Goal: Use online tool/utility

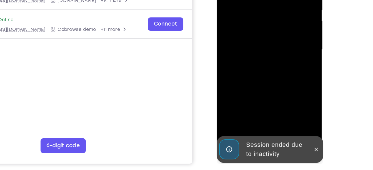
scroll to position [94, 0]
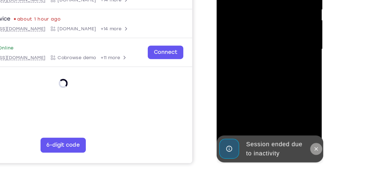
click at [290, 94] on icon at bounding box center [291, 95] width 3 height 3
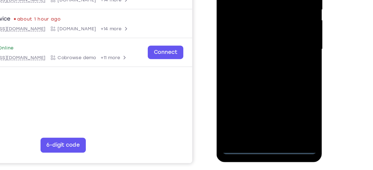
click at [255, 98] on div at bounding box center [256, 21] width 70 height 156
click at [283, 72] on div at bounding box center [256, 21] width 70 height 156
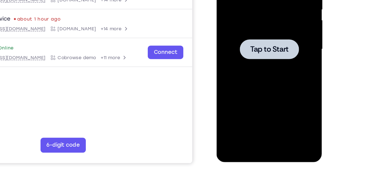
click at [252, 20] on span "Tap to Start" at bounding box center [256, 21] width 28 height 6
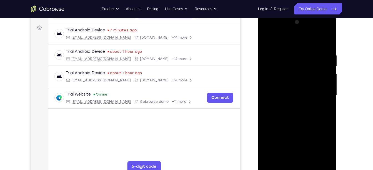
scroll to position [79, 0]
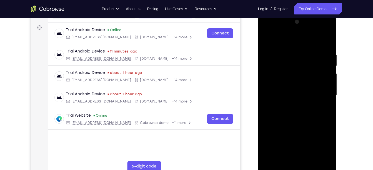
click at [297, 168] on div at bounding box center [297, 96] width 70 height 156
click at [322, 145] on div at bounding box center [297, 96] width 70 height 156
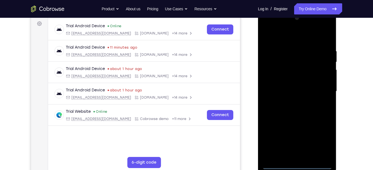
scroll to position [83, 0]
click at [290, 36] on div at bounding box center [297, 91] width 70 height 156
click at [275, 75] on div at bounding box center [297, 91] width 70 height 156
click at [284, 89] on div at bounding box center [297, 91] width 70 height 156
click at [276, 83] on div at bounding box center [297, 91] width 70 height 156
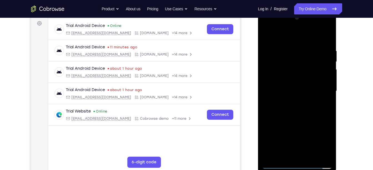
click at [281, 98] on div at bounding box center [297, 91] width 70 height 156
click at [278, 156] on div at bounding box center [297, 91] width 70 height 156
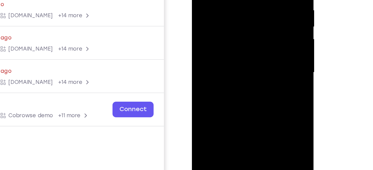
drag, startPoint x: 235, startPoint y: 66, endPoint x: 232, endPoint y: 20, distance: 46.3
click at [232, 20] on div at bounding box center [231, 27] width 70 height 156
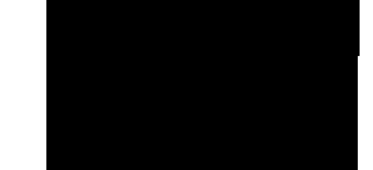
drag, startPoint x: 111, startPoint y: -165, endPoint x: 109, endPoint y: -189, distance: 24.0
drag, startPoint x: 95, startPoint y: -178, endPoint x: 92, endPoint y: -167, distance: 11.4
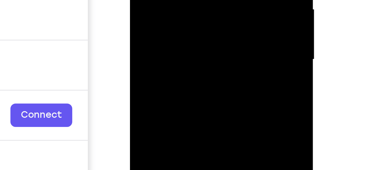
drag, startPoint x: 185, startPoint y: -61, endPoint x: 179, endPoint y: -15, distance: 46.0
drag, startPoint x: 174, startPoint y: -55, endPoint x: 170, endPoint y: -29, distance: 25.7
drag, startPoint x: 198, startPoint y: -39, endPoint x: 192, endPoint y: -20, distance: 20.2
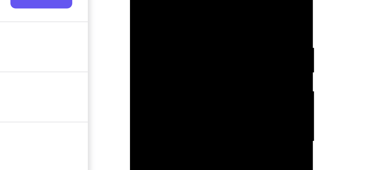
click at [187, 0] on div at bounding box center [169, 32] width 70 height 156
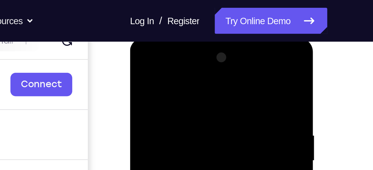
scroll to position [76, 0]
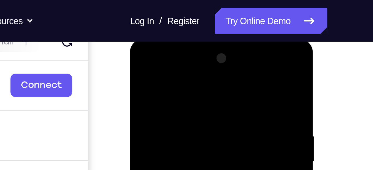
click at [170, 54] on div at bounding box center [169, 121] width 70 height 156
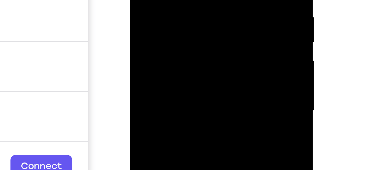
click at [163, 11] on div at bounding box center [169, 2] width 70 height 156
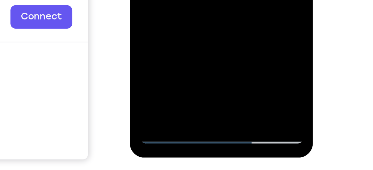
scroll to position [99, 0]
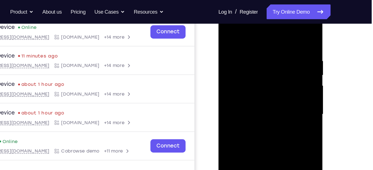
click at [255, 73] on div at bounding box center [258, 87] width 70 height 156
click at [247, 59] on div at bounding box center [258, 87] width 70 height 156
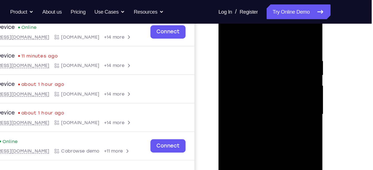
click at [247, 59] on div at bounding box center [258, 87] width 70 height 156
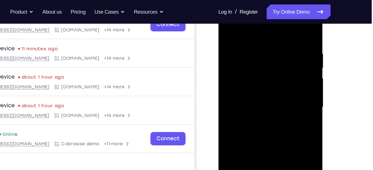
scroll to position [93, 0]
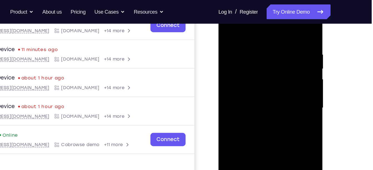
click at [236, 51] on div at bounding box center [258, 81] width 70 height 156
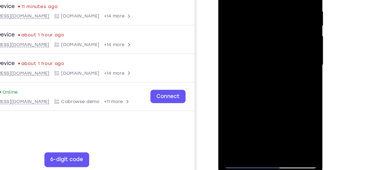
click at [257, 53] on div at bounding box center [258, 38] width 70 height 156
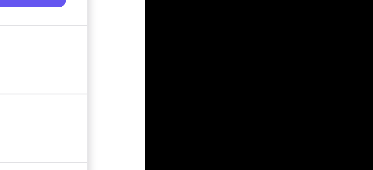
click at [177, 0] on div at bounding box center [184, 9] width 70 height 156
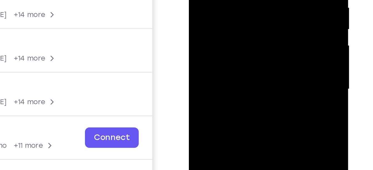
click at [256, 3] on div at bounding box center [228, 5] width 70 height 156
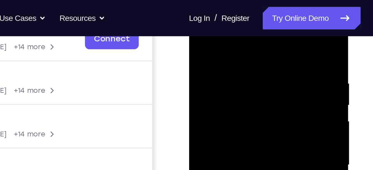
scroll to position [91, 0]
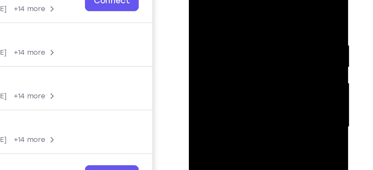
click at [257, 0] on div at bounding box center [228, 43] width 70 height 156
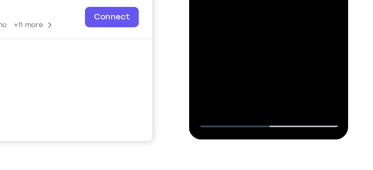
scroll to position [103, 0]
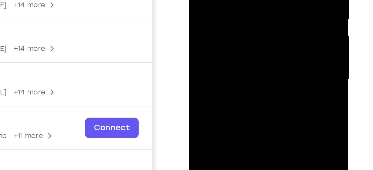
drag, startPoint x: 240, startPoint y: 11, endPoint x: 240, endPoint y: -46, distance: 56.2
drag, startPoint x: 232, startPoint y: 11, endPoint x: 232, endPoint y: -22, distance: 33.6
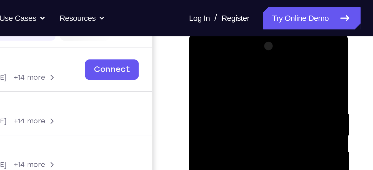
scroll to position [77, 0]
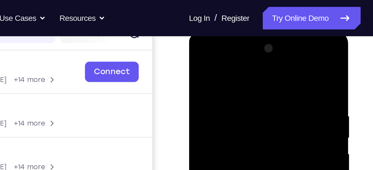
click at [197, 57] on div at bounding box center [228, 113] width 70 height 156
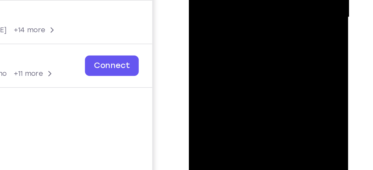
scroll to position [79, 0]
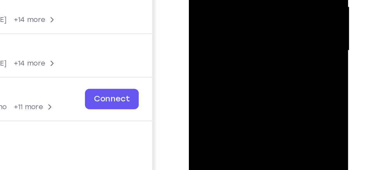
drag, startPoint x: 221, startPoint y: 12, endPoint x: 217, endPoint y: -66, distance: 78.2
drag, startPoint x: 230, startPoint y: -2, endPoint x: 230, endPoint y: -55, distance: 53.1
drag, startPoint x: 234, startPoint y: 4, endPoint x: 228, endPoint y: -32, distance: 36.0
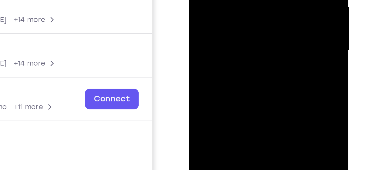
drag, startPoint x: 238, startPoint y: -32, endPoint x: 233, endPoint y: -23, distance: 10.3
drag, startPoint x: 222, startPoint y: -9, endPoint x: 226, endPoint y: -49, distance: 41.1
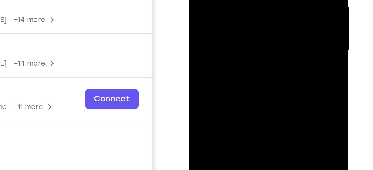
drag, startPoint x: 236, startPoint y: 8, endPoint x: 233, endPoint y: -28, distance: 36.2
drag, startPoint x: 244, startPoint y: 7, endPoint x: 243, endPoint y: -36, distance: 43.4
drag, startPoint x: 234, startPoint y: -2, endPoint x: 237, endPoint y: -32, distance: 30.2
